Goal: Find specific page/section: Find specific page/section

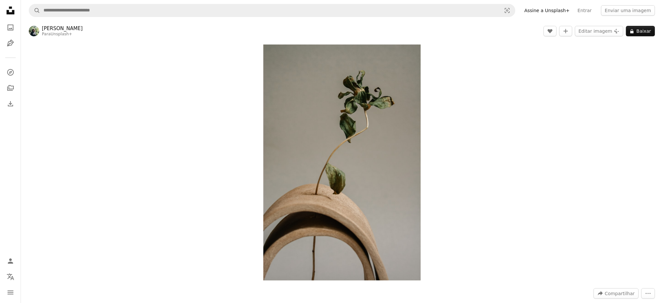
scroll to position [302, 0]
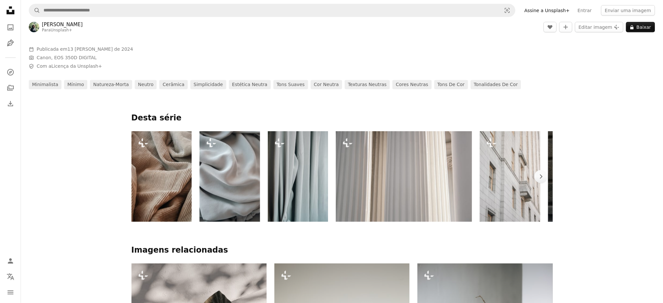
click at [61, 24] on link "[PERSON_NAME]" at bounding box center [62, 24] width 41 height 7
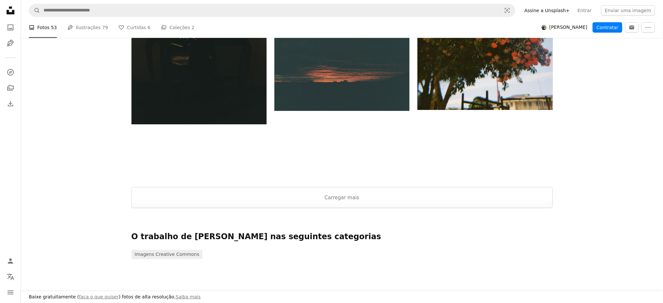
scroll to position [1048, 0]
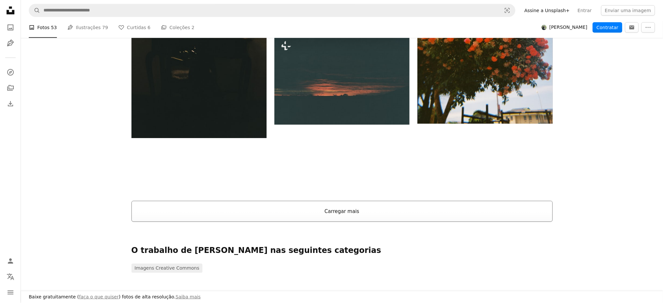
click at [424, 211] on button "Carregar mais" at bounding box center [341, 211] width 421 height 21
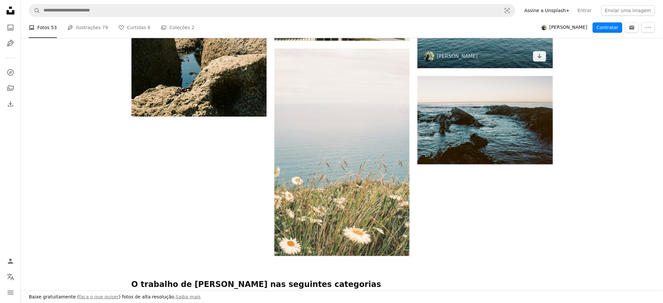
scroll to position [2320, 0]
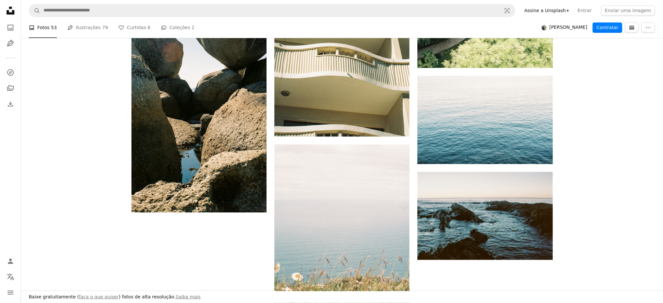
click at [11, 11] on icon "Unsplash logo Página inicial da Unsplash" at bounding box center [10, 10] width 13 height 13
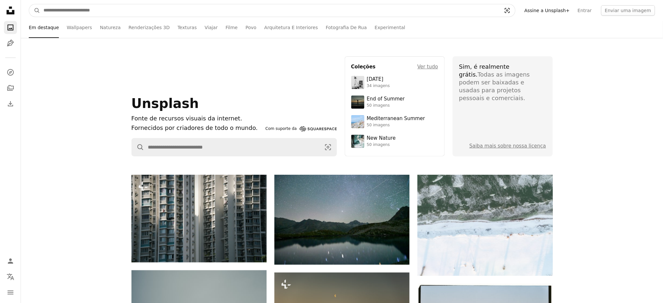
click at [509, 10] on icon "Pesquisa visual" at bounding box center [507, 10] width 5 height 5
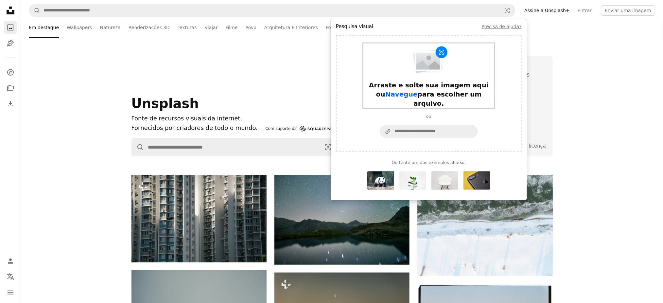
click at [440, 90] on div "Arraste e solte sua imagem aqui ou Navegue para escolher um arquivo." at bounding box center [428, 93] width 131 height 27
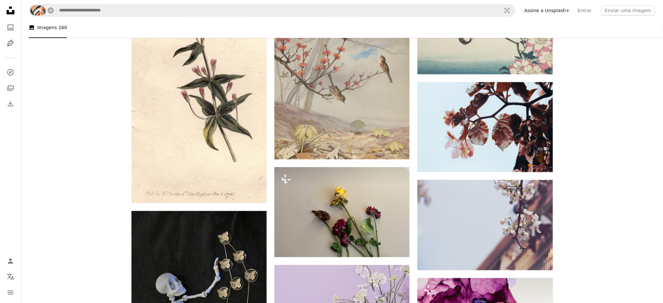
scroll to position [2790, 0]
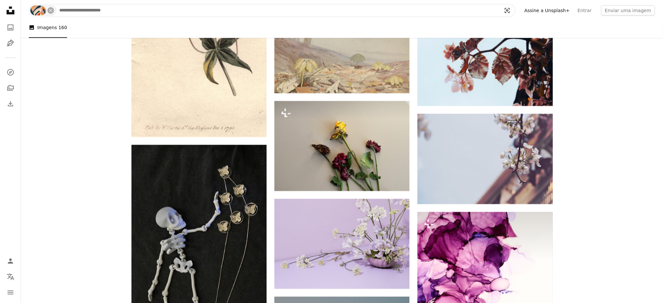
click at [515, 9] on icon "Visual search" at bounding box center [507, 10] width 16 height 7
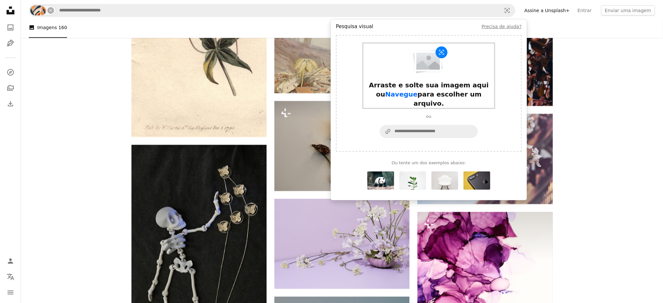
click at [429, 85] on div "Arraste e solte sua imagem aqui ou Navegue para escolher um arquivo." at bounding box center [428, 93] width 131 height 27
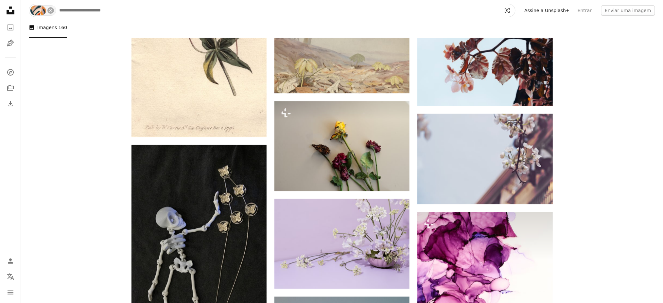
click at [515, 7] on icon "Visual search" at bounding box center [507, 10] width 16 height 7
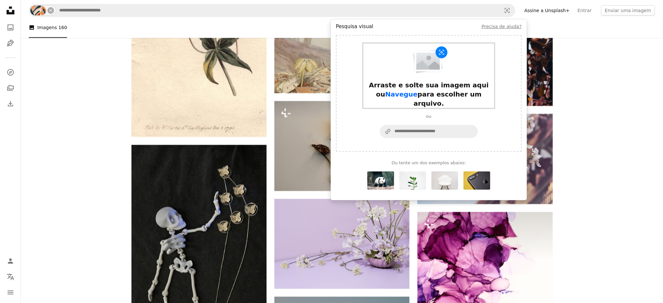
click at [409, 89] on div "Arraste e solte sua imagem aqui ou Navegue para escolher um arquivo." at bounding box center [428, 93] width 131 height 27
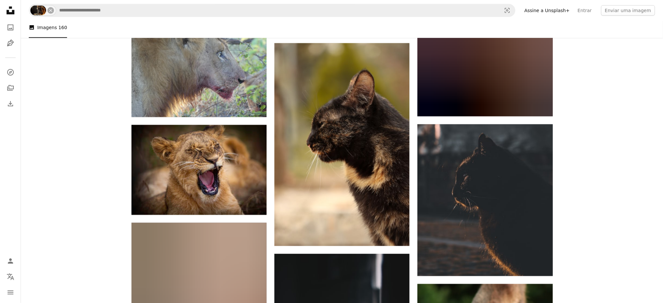
scroll to position [2093, 0]
